Goal: Task Accomplishment & Management: Use online tool/utility

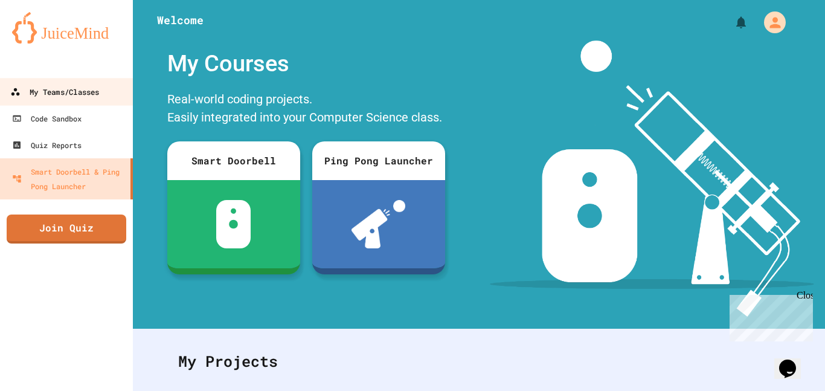
click at [76, 86] on div "My Teams/Classes" at bounding box center [54, 92] width 89 height 15
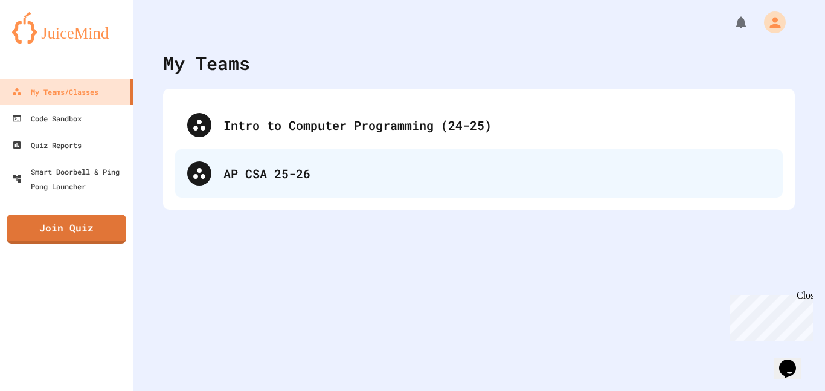
click at [267, 166] on div "AP CSA 25-26" at bounding box center [497, 173] width 547 height 18
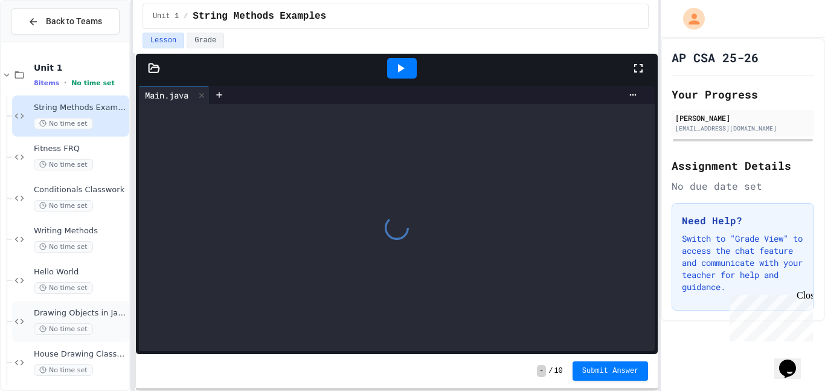
scroll to position [47, 0]
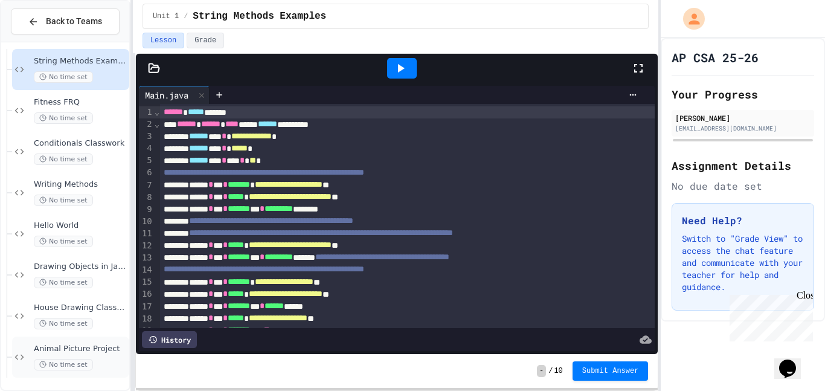
click at [108, 336] on div "Animal Picture Project No time set" at bounding box center [70, 356] width 117 height 41
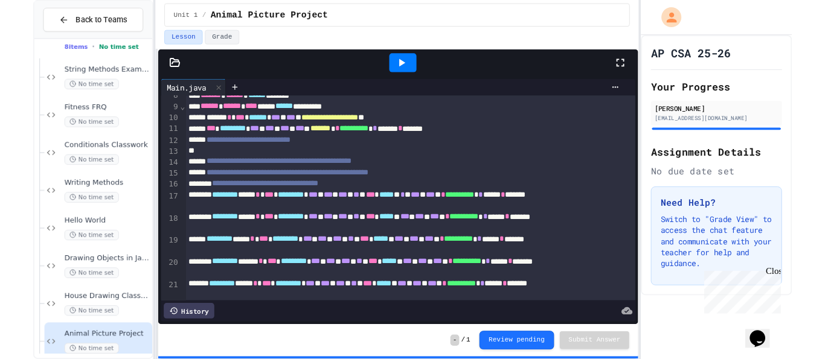
scroll to position [116, 0]
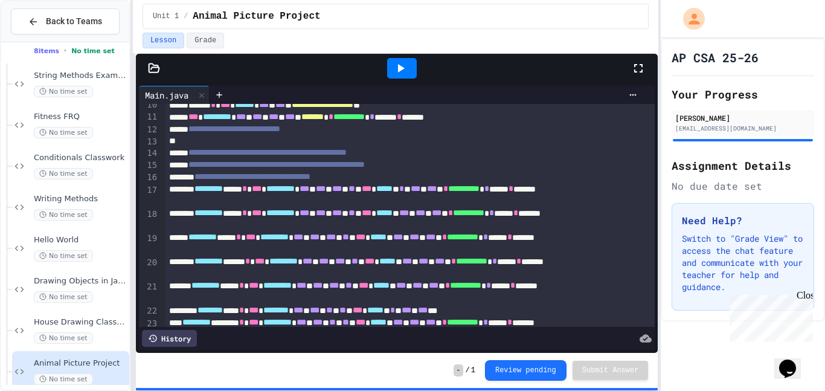
click at [401, 75] on icon at bounding box center [400, 68] width 14 height 14
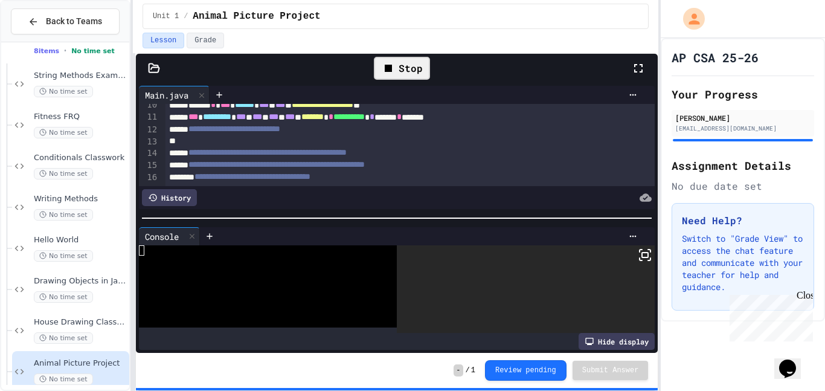
click at [629, 336] on div "Hide display" at bounding box center [617, 341] width 76 height 17
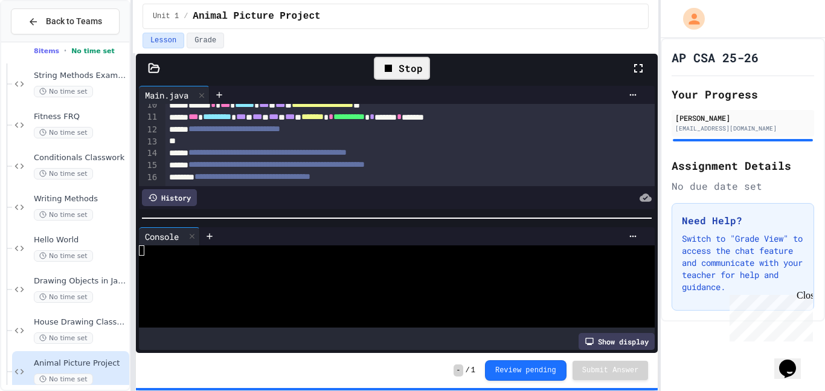
click at [627, 341] on div "Show display" at bounding box center [617, 341] width 76 height 17
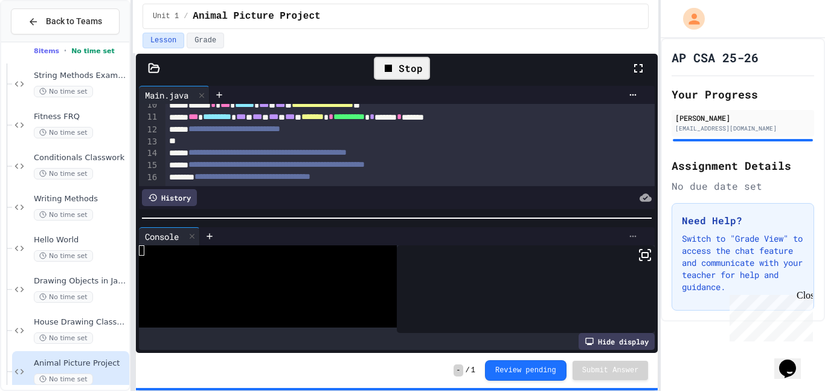
click at [636, 232] on icon at bounding box center [633, 236] width 10 height 10
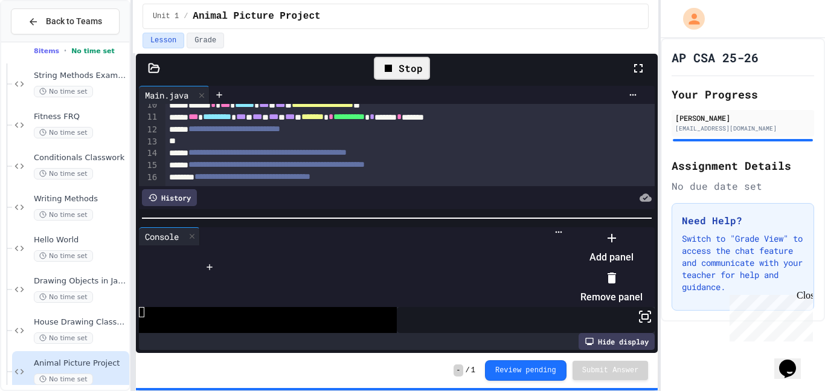
click at [590, 228] on div at bounding box center [605, 228] width 74 height 0
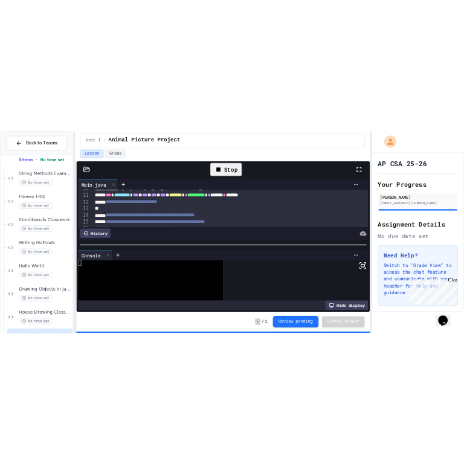
scroll to position [114, 0]
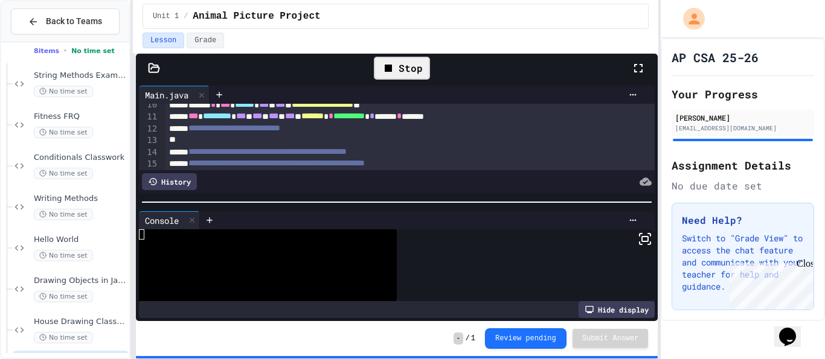
click at [645, 241] on icon at bounding box center [645, 239] width 14 height 14
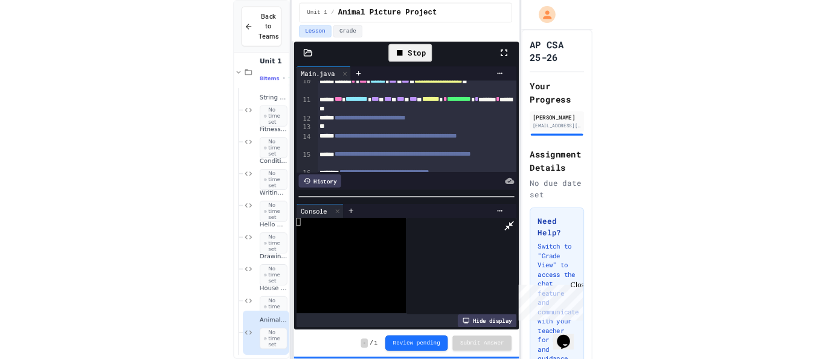
scroll to position [7, 0]
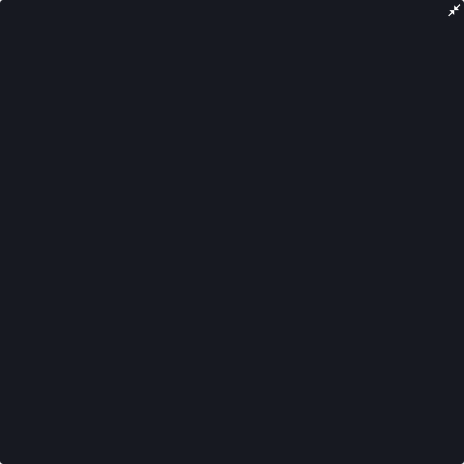
click at [457, 11] on icon at bounding box center [454, 10] width 14 height 14
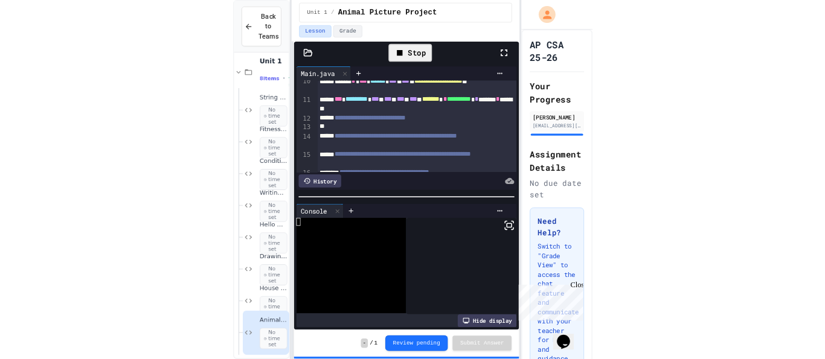
scroll to position [0, 0]
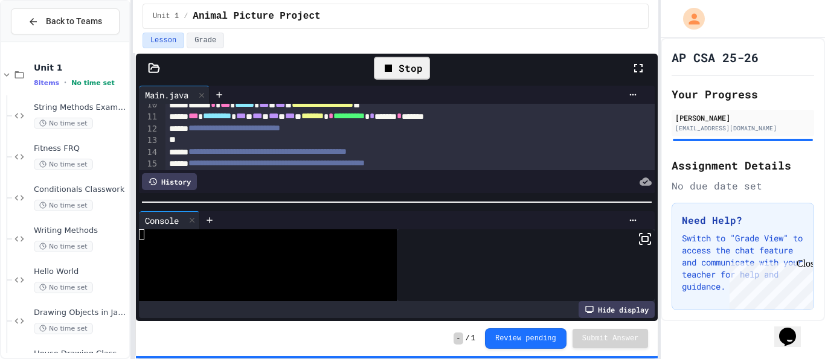
click at [443, 141] on div at bounding box center [410, 140] width 489 height 12
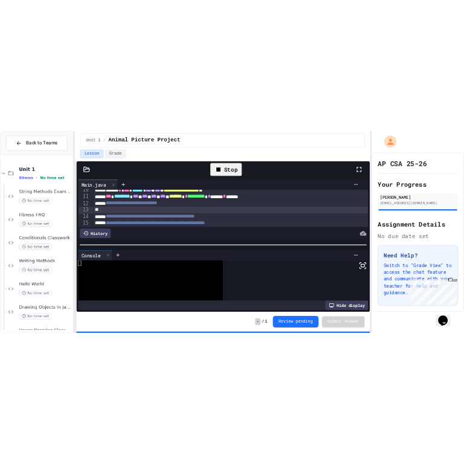
scroll to position [161, 0]
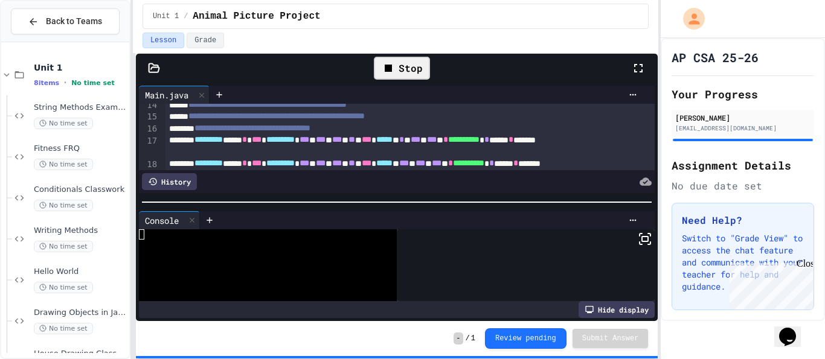
click at [645, 242] on icon at bounding box center [645, 239] width 14 height 14
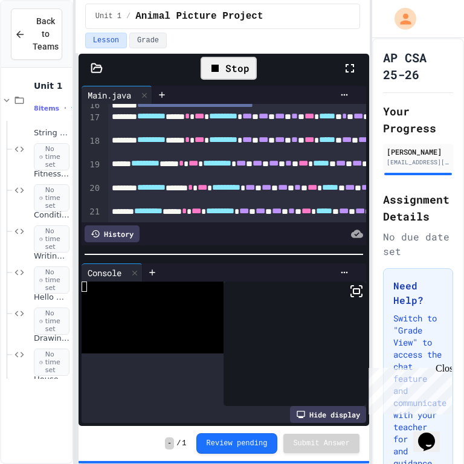
scroll to position [160, 0]
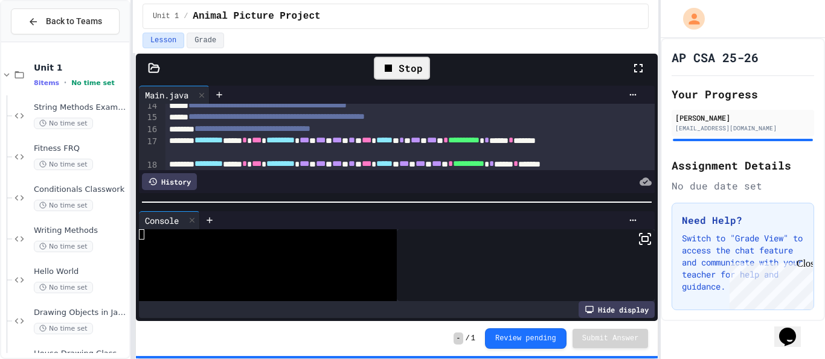
click at [397, 66] on div "Stop" at bounding box center [402, 68] width 56 height 23
click at [396, 69] on icon at bounding box center [400, 68] width 14 height 14
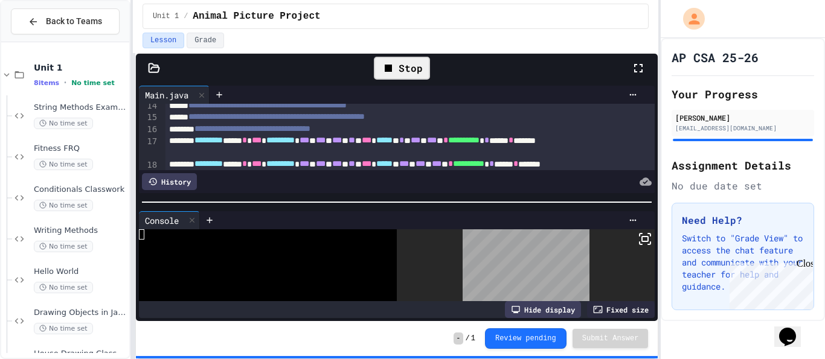
click at [645, 240] on icon at bounding box center [645, 239] width 14 height 14
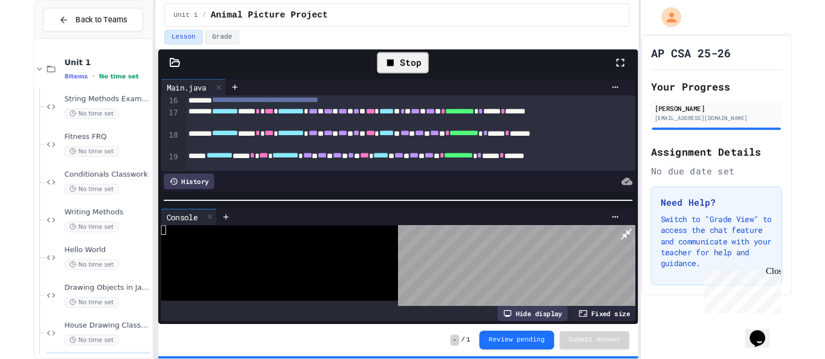
scroll to position [163, 0]
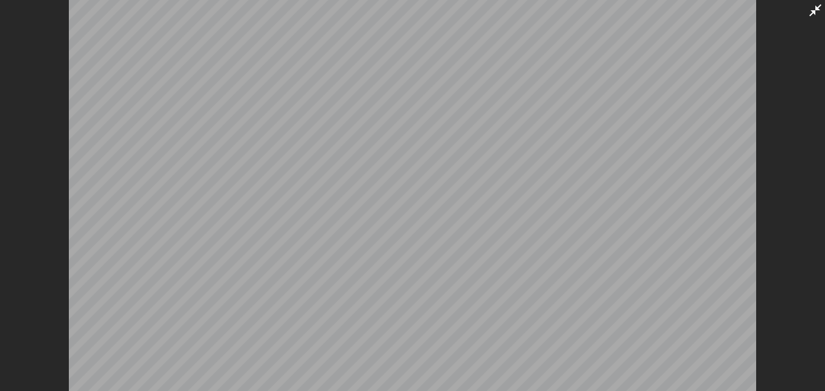
click at [812, 19] on div at bounding box center [412, 195] width 825 height 391
click at [807, 11] on div at bounding box center [412, 195] width 825 height 391
click at [809, 13] on icon at bounding box center [815, 10] width 14 height 14
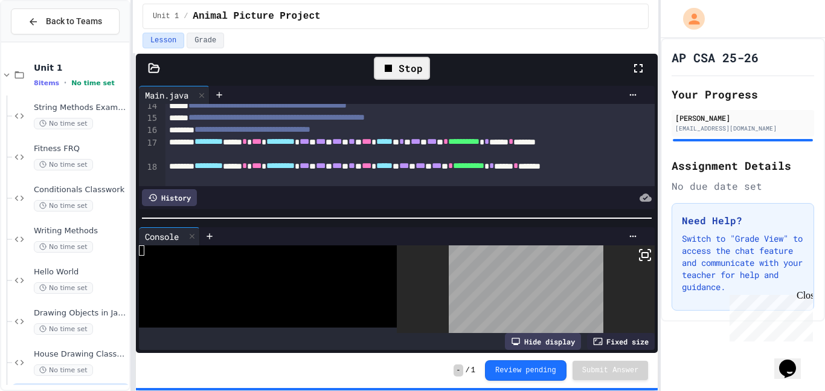
click at [411, 66] on div "Stop" at bounding box center [402, 68] width 56 height 23
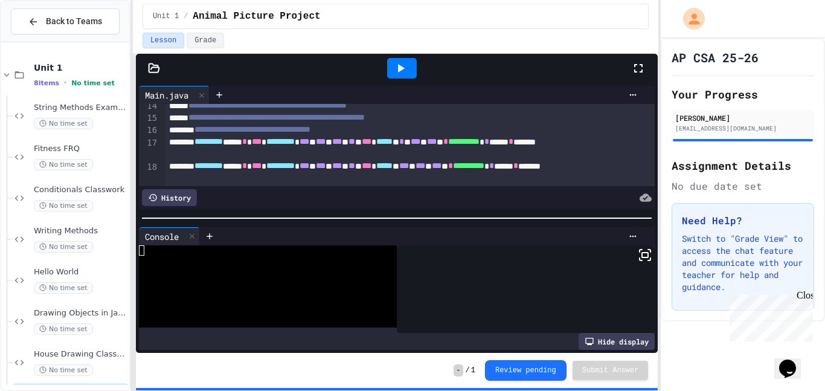
click at [648, 259] on icon at bounding box center [645, 255] width 14 height 14
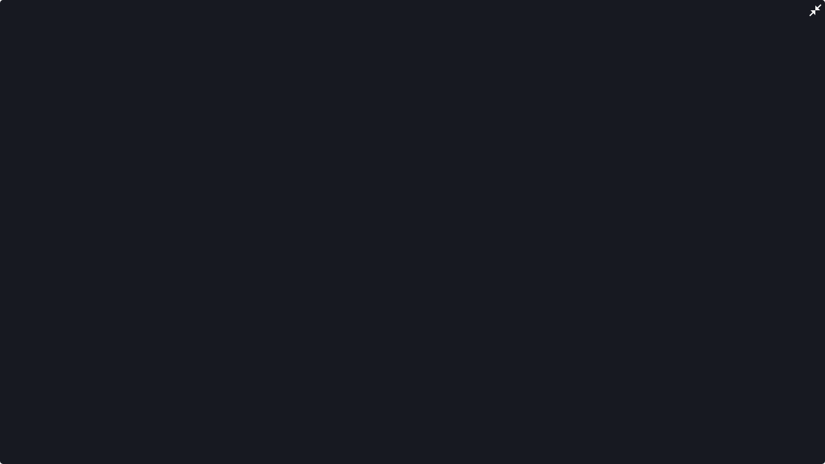
click at [812, 14] on icon at bounding box center [815, 10] width 12 height 12
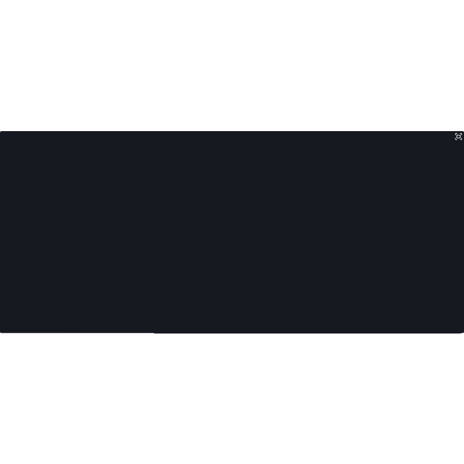
scroll to position [159, 0]
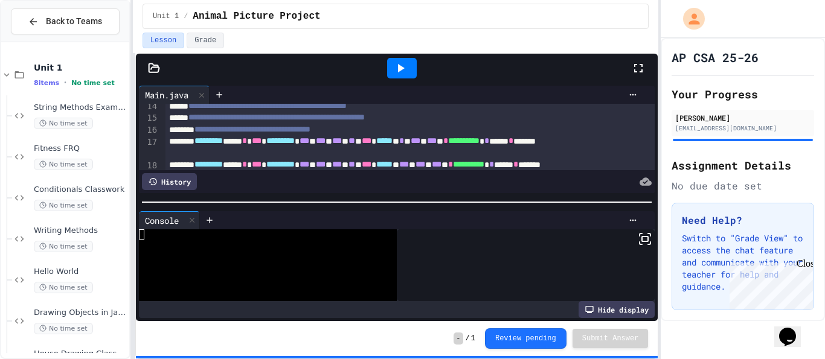
click at [639, 71] on icon at bounding box center [638, 68] width 14 height 14
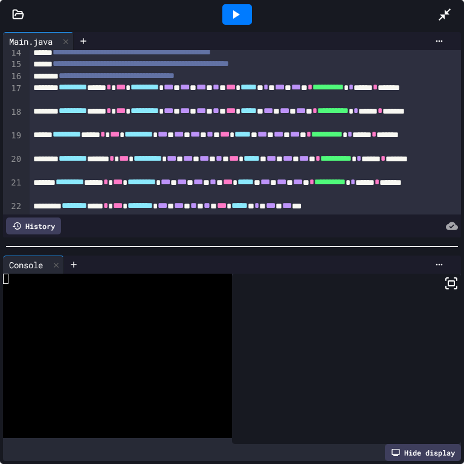
click at [238, 14] on icon at bounding box center [236, 14] width 7 height 8
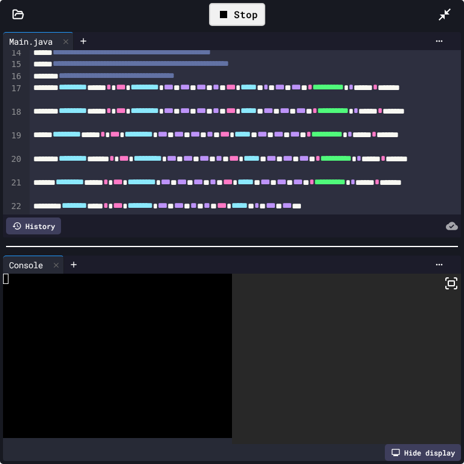
click at [451, 279] on icon at bounding box center [451, 283] width 14 height 14
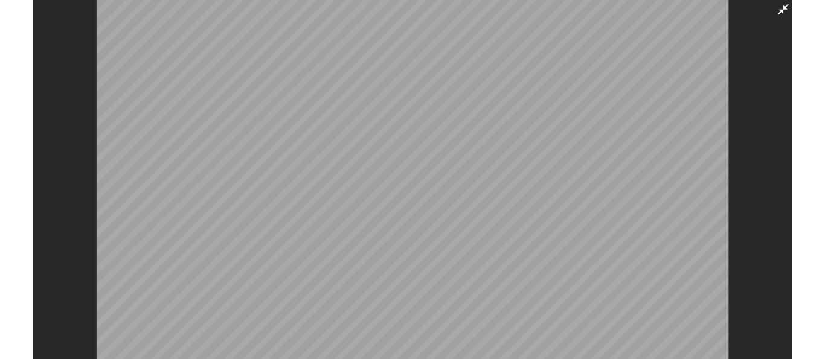
scroll to position [162, 0]
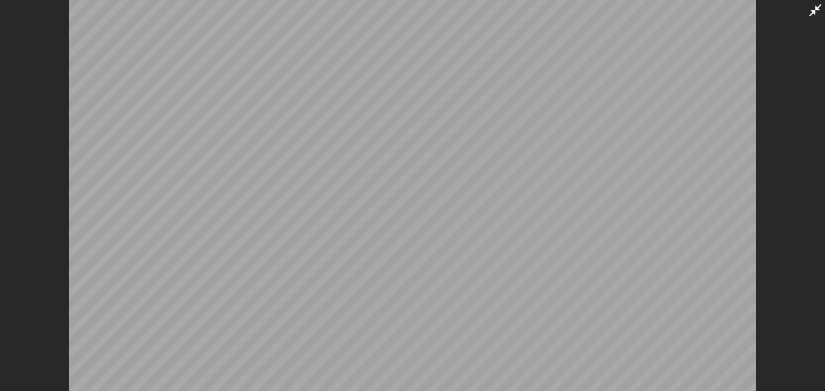
click at [817, 11] on icon at bounding box center [815, 10] width 14 height 14
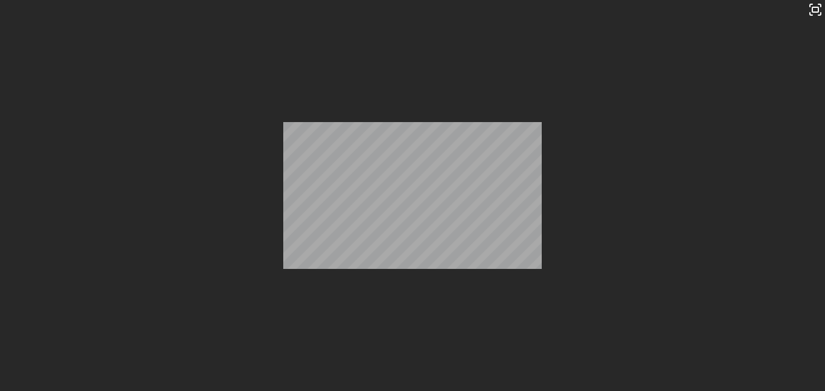
click at [551, 0] on html "**********" at bounding box center [412, 195] width 825 height 391
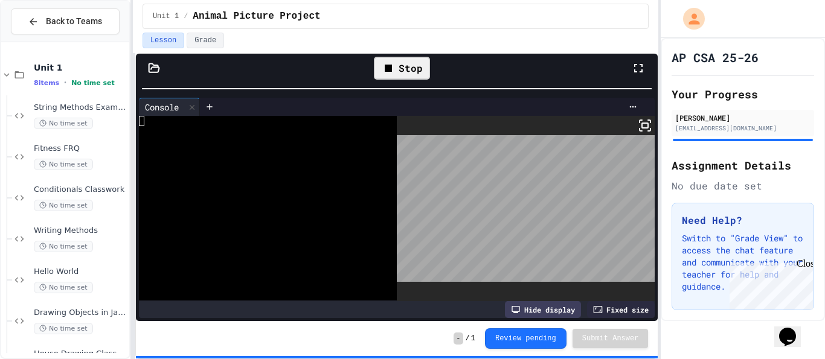
click at [394, 67] on icon at bounding box center [388, 68] width 14 height 14
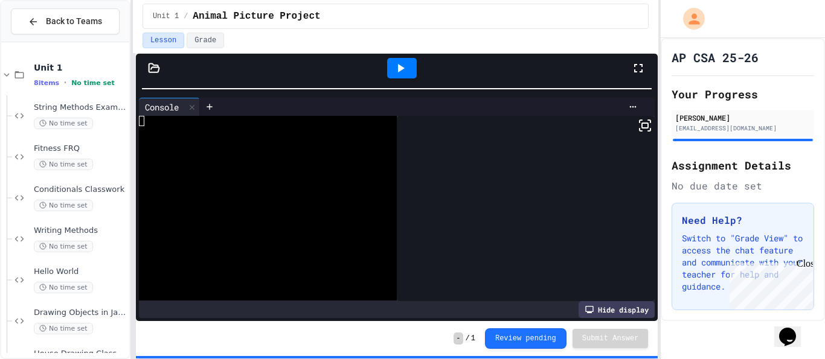
click at [394, 68] on icon at bounding box center [400, 68] width 14 height 14
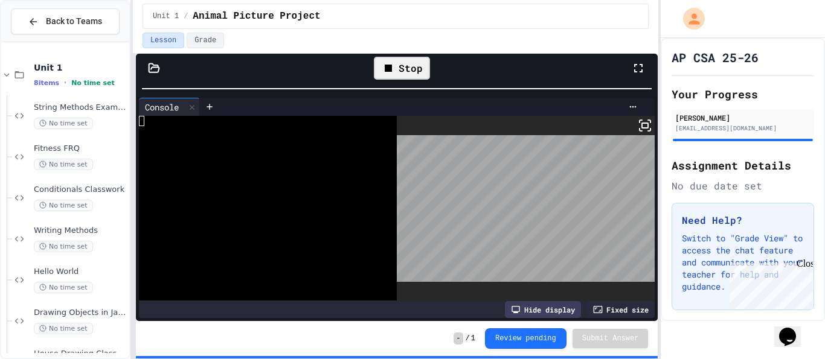
click at [400, 71] on div "Stop" at bounding box center [402, 68] width 56 height 23
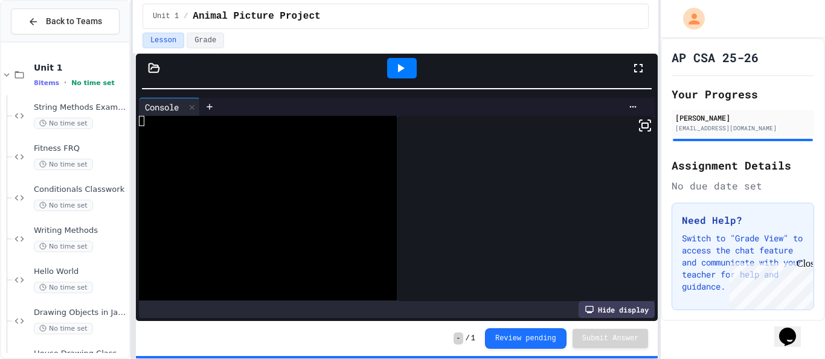
click at [400, 71] on icon at bounding box center [400, 68] width 14 height 14
